Goal: Task Accomplishment & Management: Manage account settings

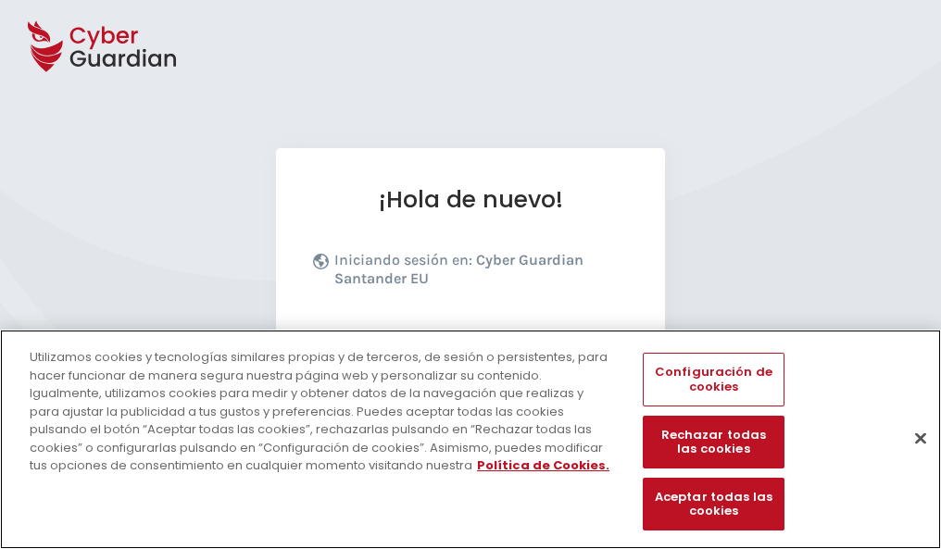
scroll to position [227, 0]
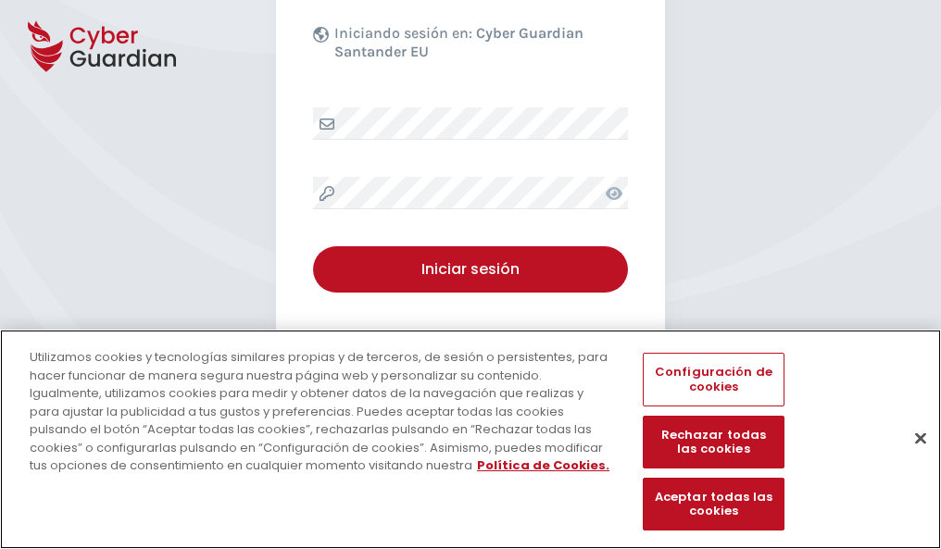
click at [911, 457] on button "Cerrar" at bounding box center [920, 438] width 41 height 41
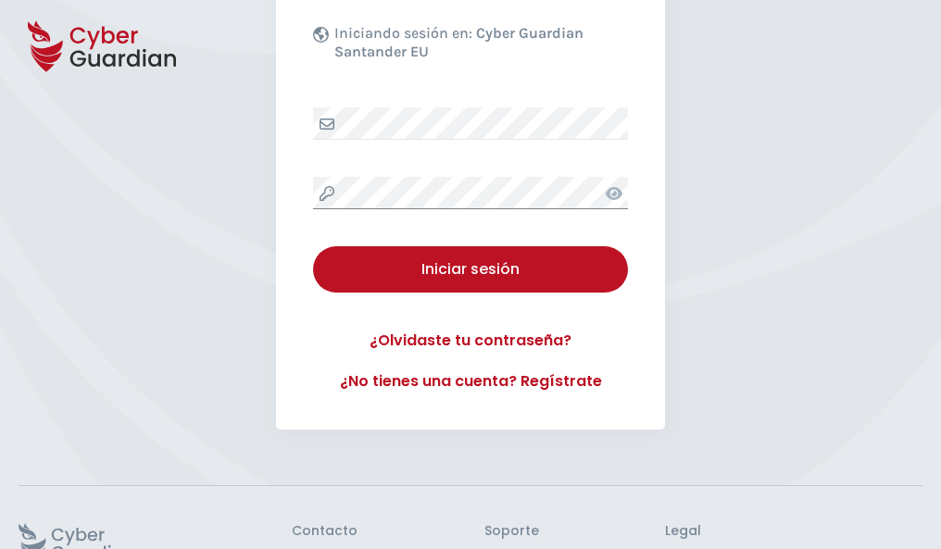
scroll to position [360, 0]
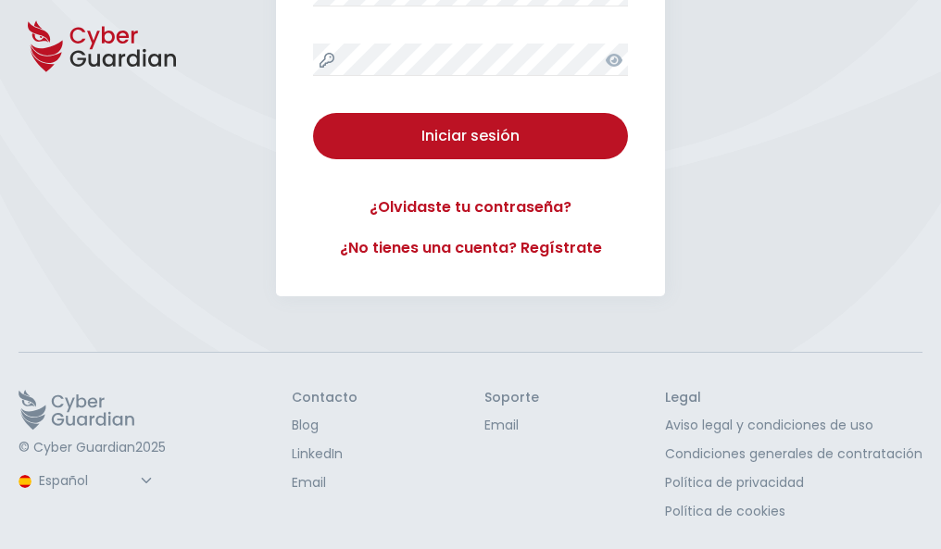
click at [313, 113] on button "Iniciar sesión" at bounding box center [470, 136] width 315 height 46
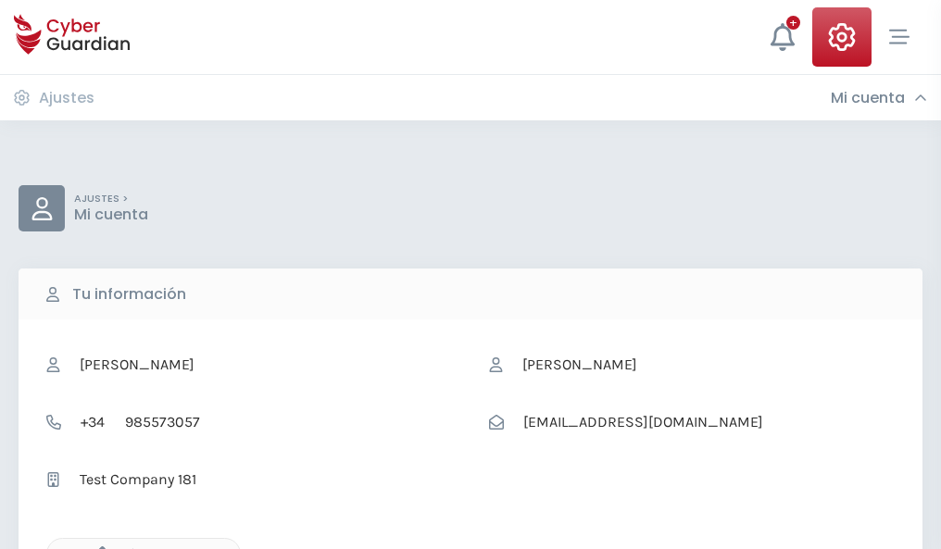
click at [97, 547] on icon "button" at bounding box center [98, 554] width 16 height 16
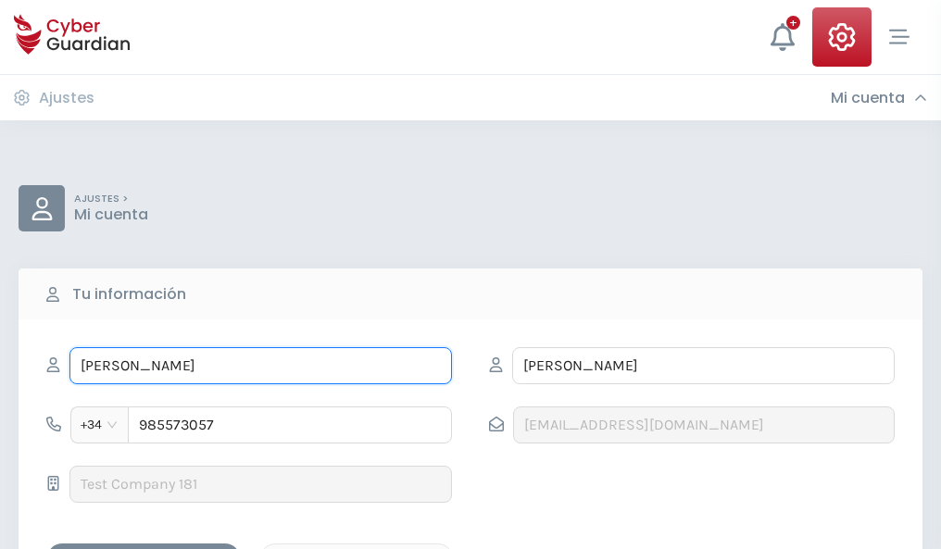
click at [260, 366] on input "[PERSON_NAME]" at bounding box center [260, 365] width 382 height 37
type input "M"
type input "Constanza"
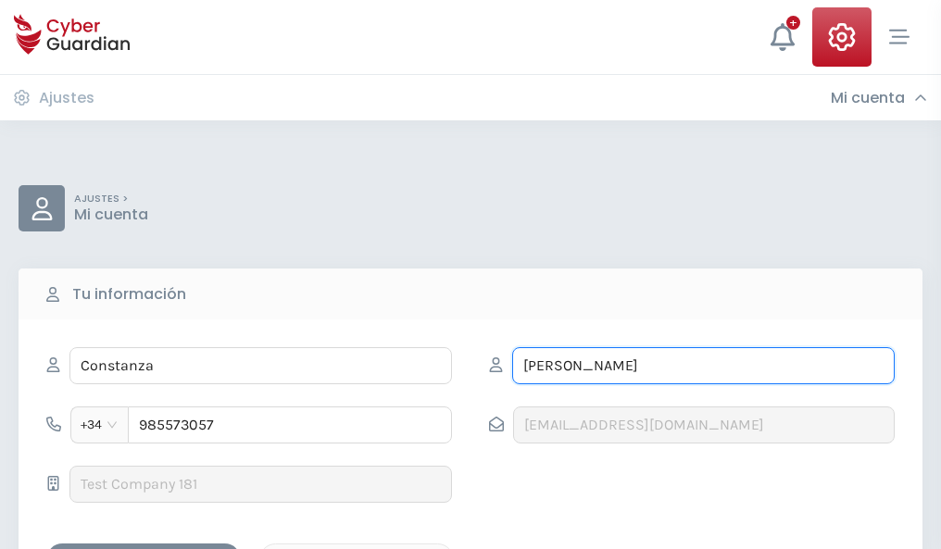
click at [703, 366] on input "MÚGICA" at bounding box center [703, 365] width 382 height 37
type input "M"
type input "Rius"
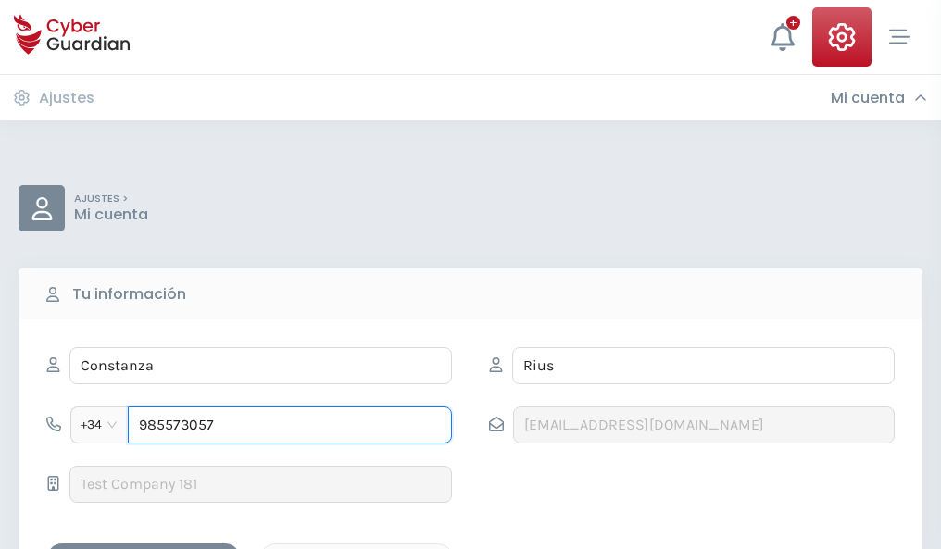
click at [290, 425] on input "985573057" at bounding box center [290, 425] width 324 height 37
type input "9"
type input "807838467"
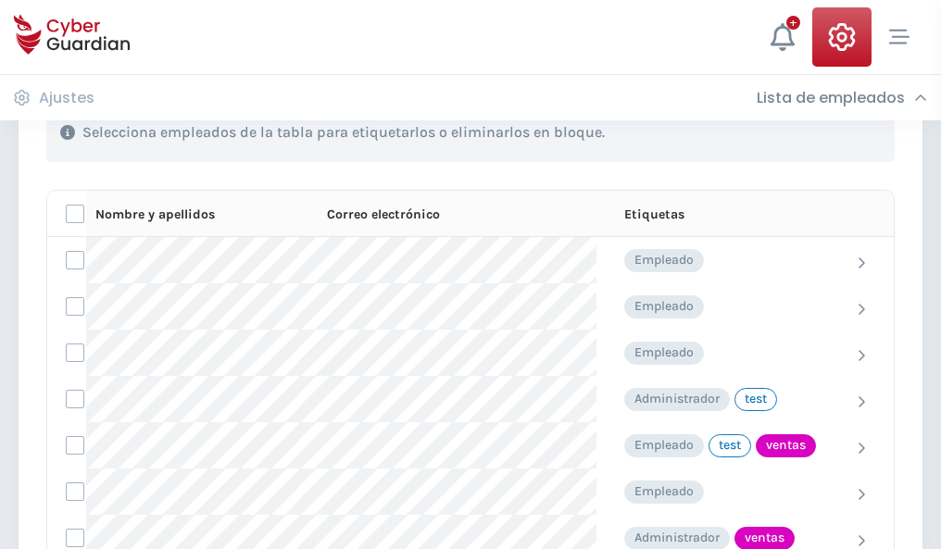
scroll to position [839, 0]
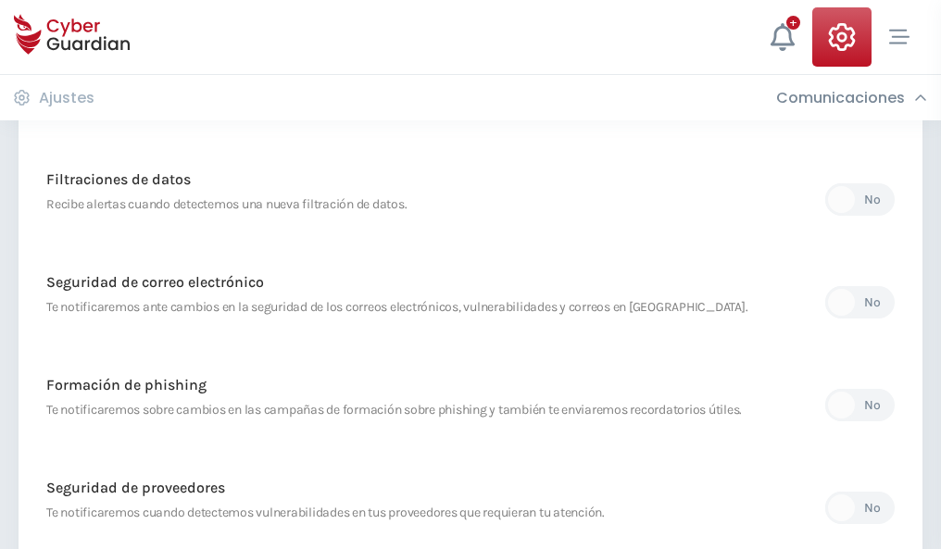
scroll to position [975, 0]
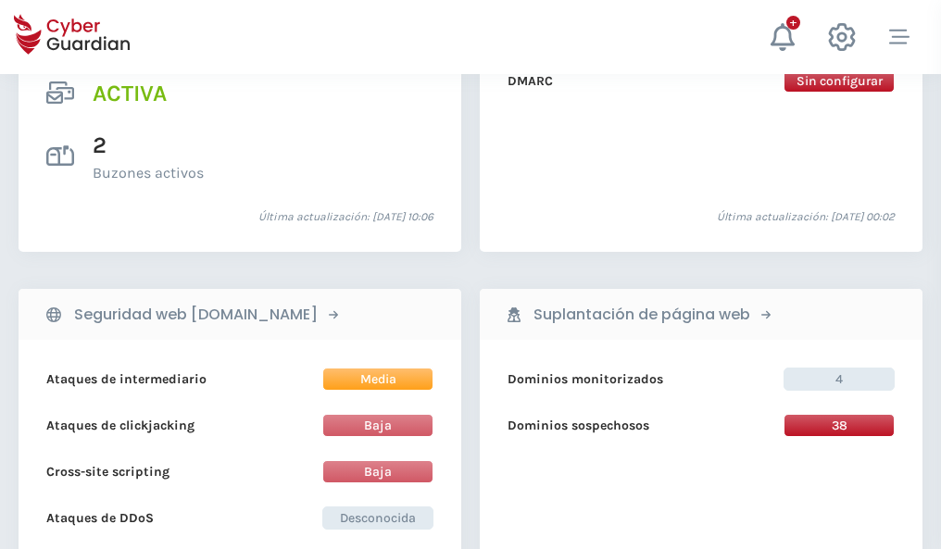
scroll to position [1882, 0]
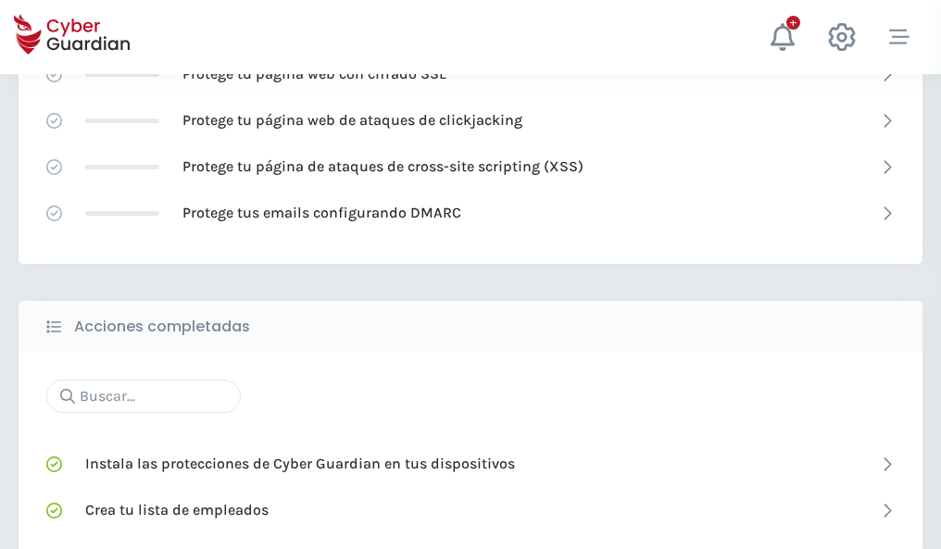
scroll to position [1234, 0]
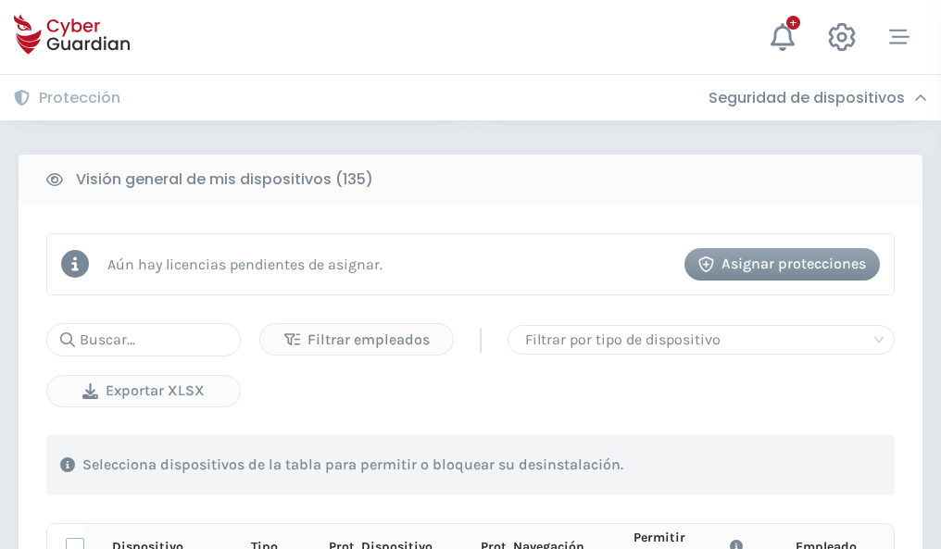
scroll to position [1636, 0]
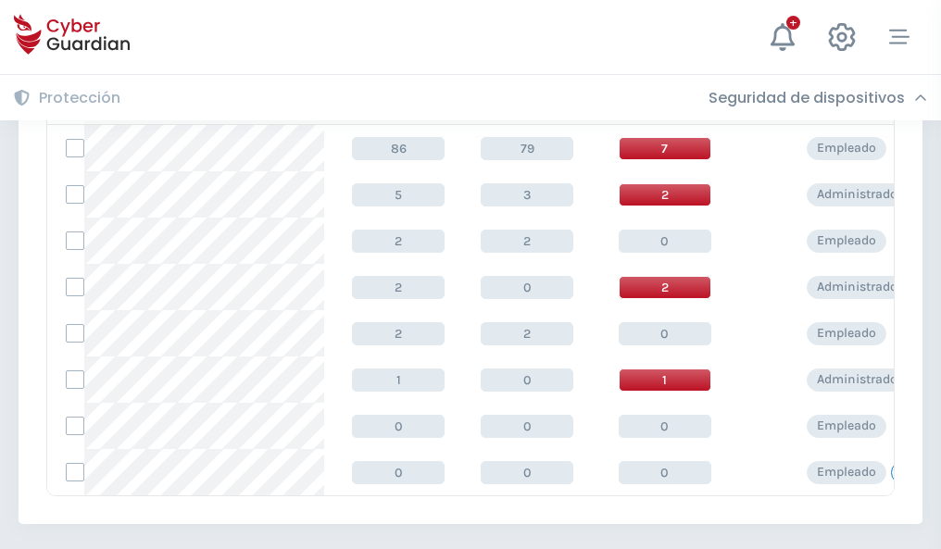
scroll to position [859, 0]
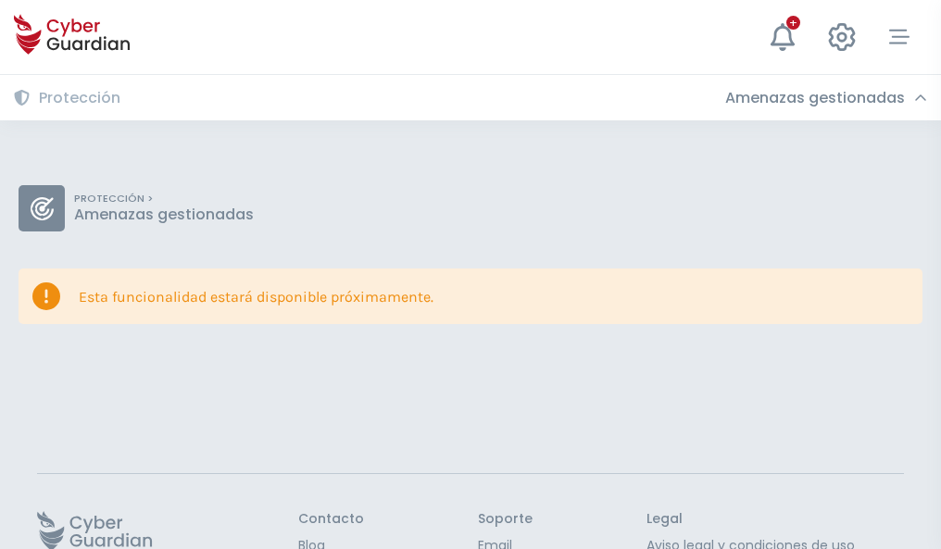
scroll to position [120, 0]
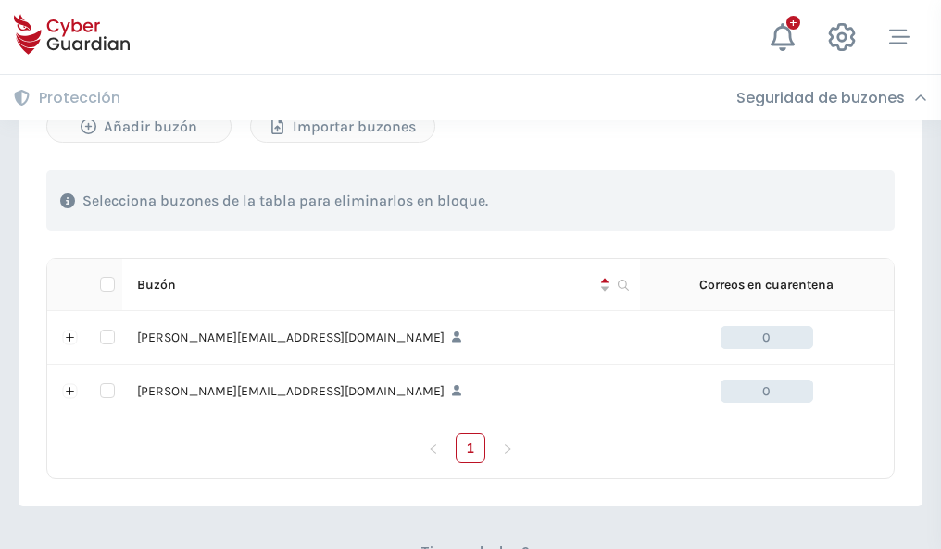
scroll to position [805, 0]
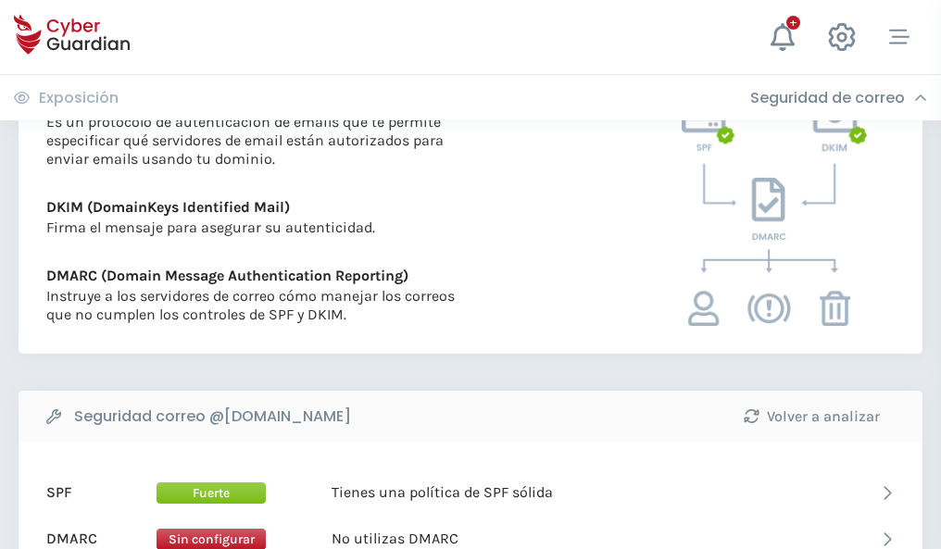
scroll to position [999, 0]
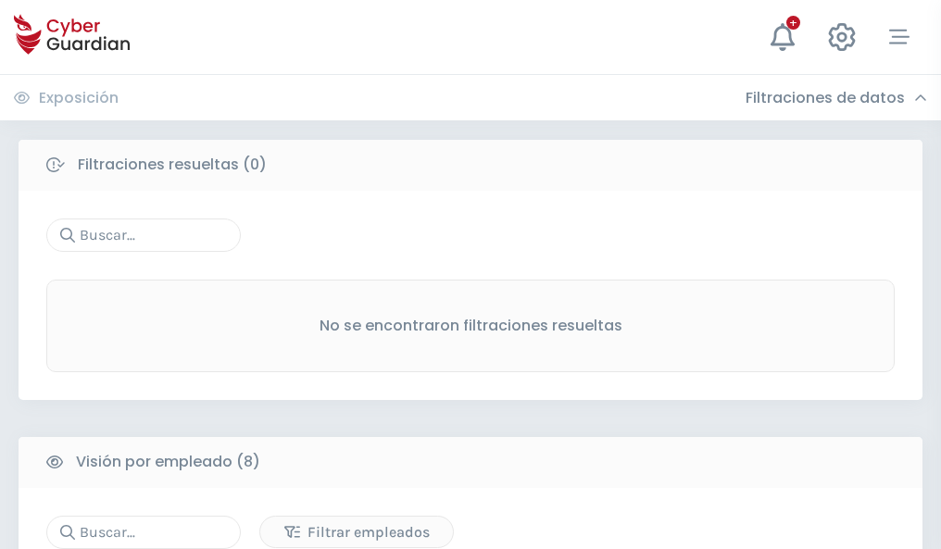
scroll to position [1578, 0]
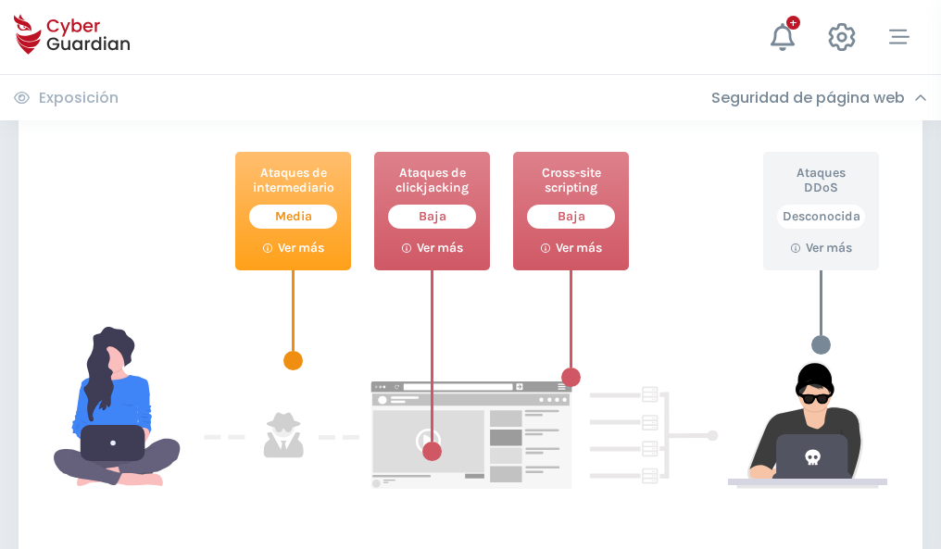
scroll to position [1008, 0]
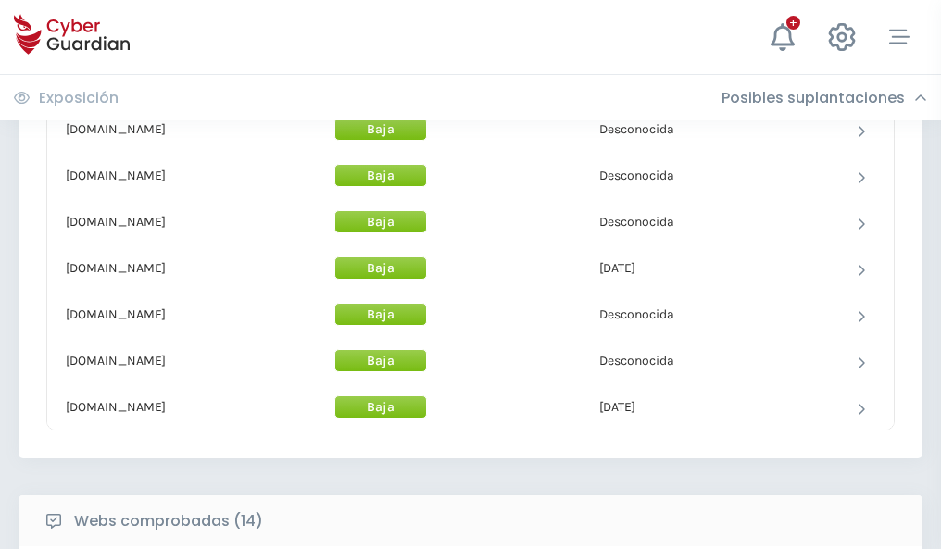
scroll to position [1806, 0]
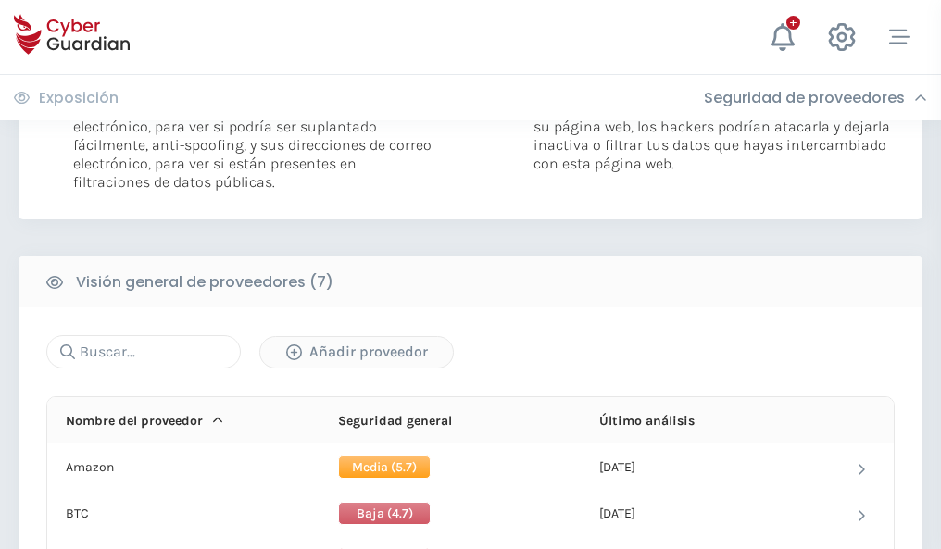
scroll to position [1240, 0]
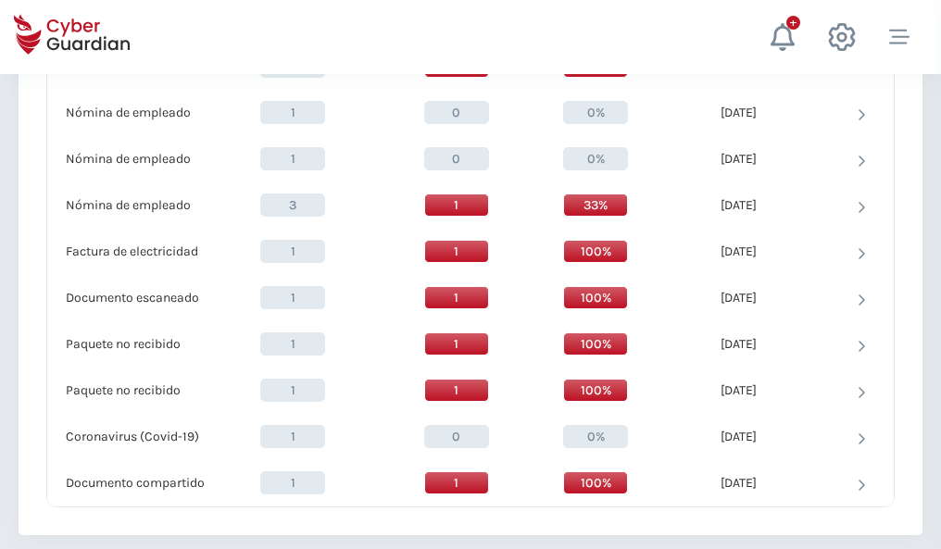
scroll to position [1920, 0]
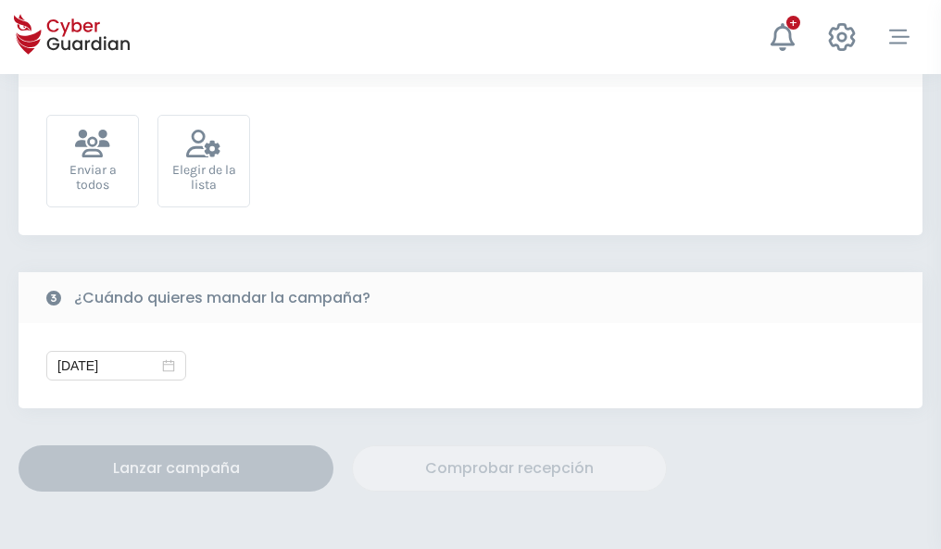
scroll to position [678, 0]
